Goal: Information Seeking & Learning: Learn about a topic

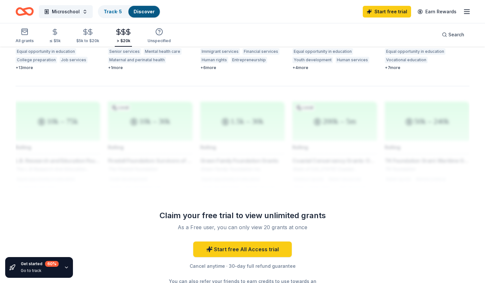
scroll to position [484, 0]
